Goal: Task Accomplishment & Management: Complete application form

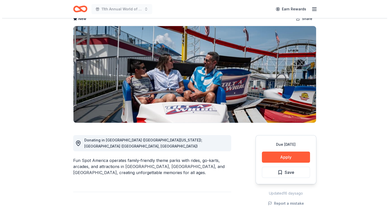
scroll to position [30, 0]
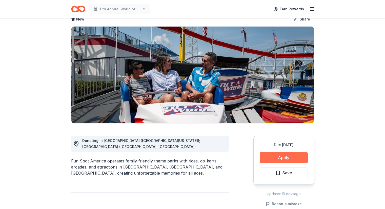
click at [273, 157] on button "Apply" at bounding box center [284, 157] width 48 height 11
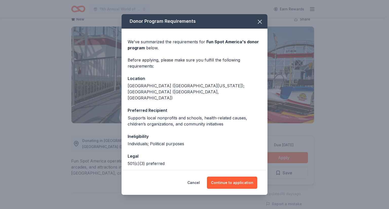
scroll to position [11, 0]
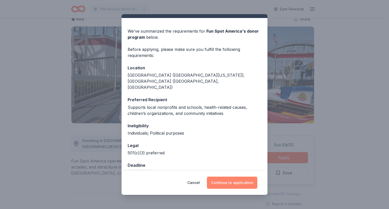
click at [229, 178] on button "Continue to application" at bounding box center [232, 183] width 50 height 12
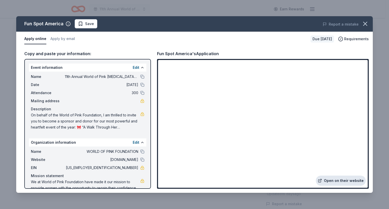
click at [273, 180] on link "Open on their website" at bounding box center [341, 181] width 50 height 10
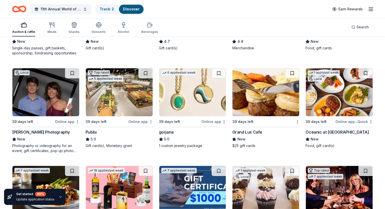
scroll to position [805, 0]
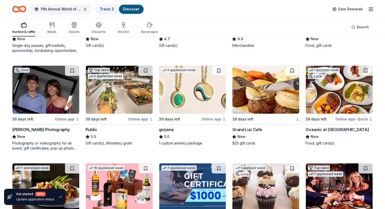
click at [124, 103] on img at bounding box center [119, 90] width 67 height 48
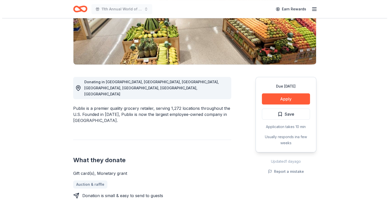
scroll to position [88, 0]
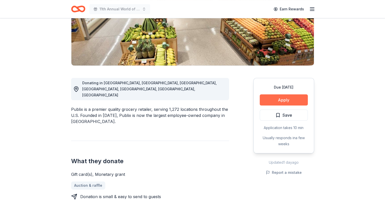
click at [281, 97] on button "Apply" at bounding box center [284, 99] width 48 height 11
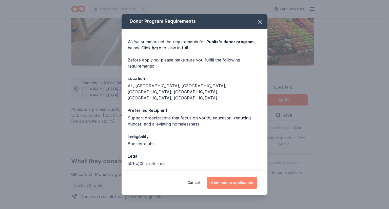
click at [227, 185] on button "Continue to application" at bounding box center [232, 183] width 50 height 12
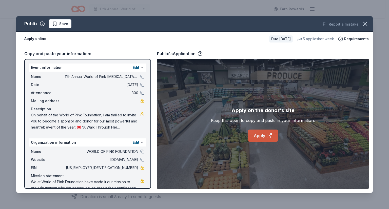
click at [259, 135] on link "Apply" at bounding box center [263, 136] width 31 height 12
